Goal: Task Accomplishment & Management: Manage account settings

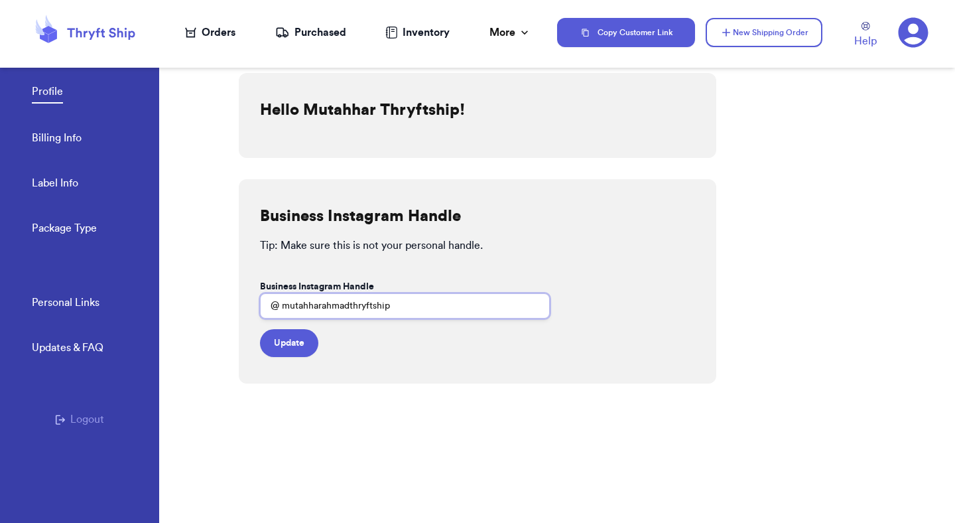
click at [436, 296] on input "mutahharahmadthryftship" at bounding box center [405, 305] width 290 height 25
click at [911, 44] on icon at bounding box center [914, 33] width 30 height 30
click at [96, 417] on button "Logout" at bounding box center [79, 419] width 49 height 16
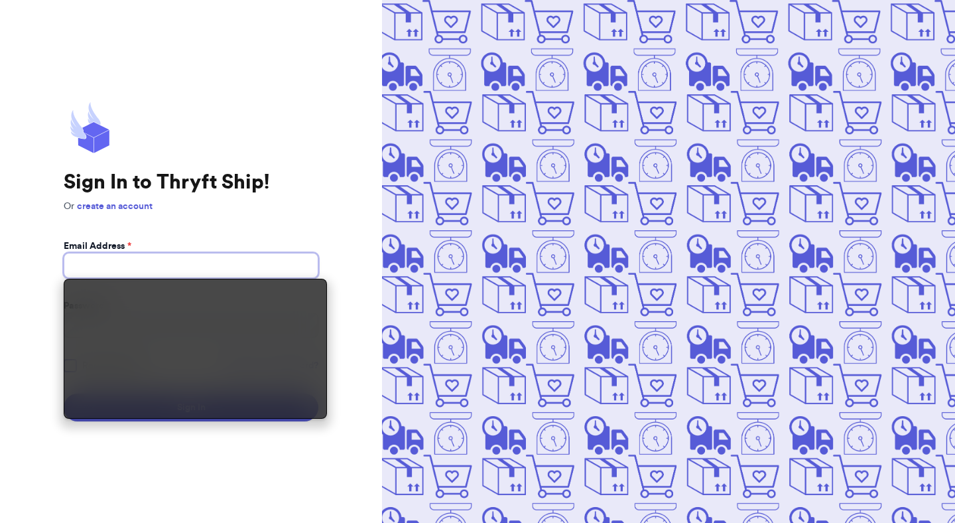
type input "[EMAIL_ADDRESS][DOMAIN_NAME]"
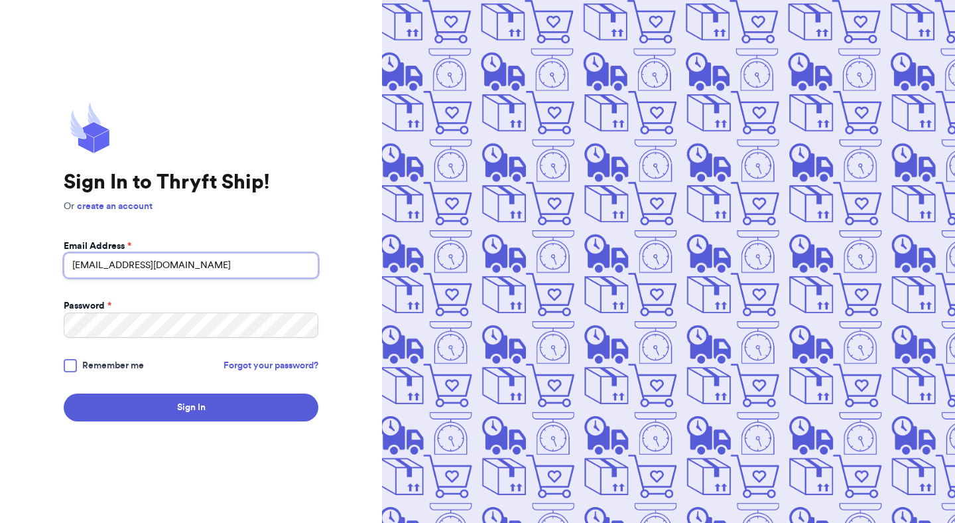
click at [295, 267] on input "[EMAIL_ADDRESS][DOMAIN_NAME]" at bounding box center [191, 265] width 255 height 25
